Goal: Task Accomplishment & Management: Manage account settings

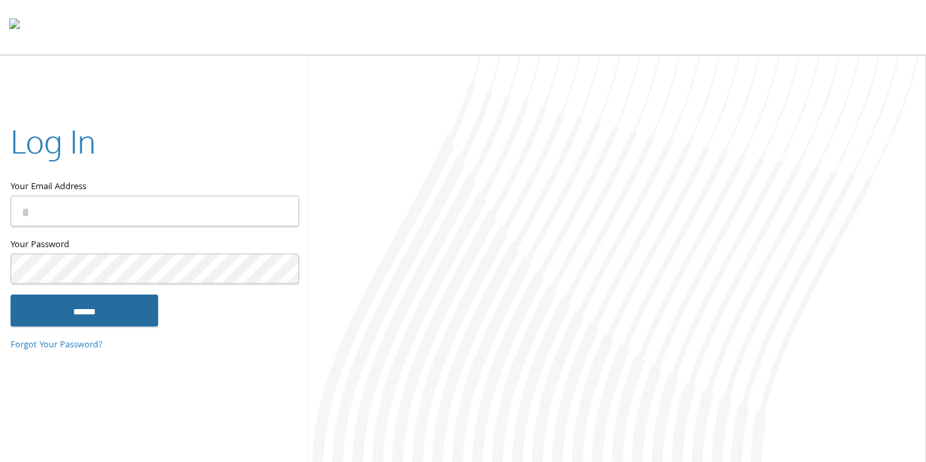
type input "**********"
click at [82, 316] on input "******" at bounding box center [85, 310] width 148 height 32
type input "**********"
click at [72, 306] on input "******" at bounding box center [85, 310] width 148 height 32
